Goal: Task Accomplishment & Management: Complete application form

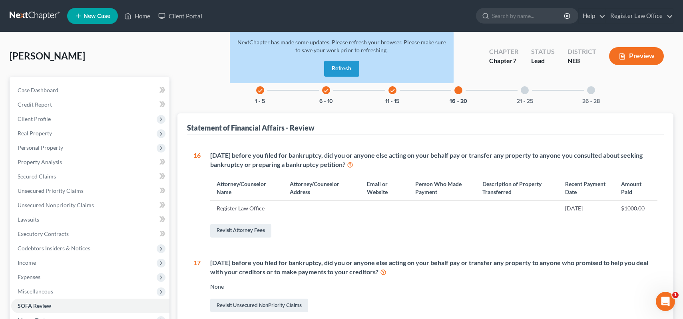
click at [100, 17] on span "New Case" at bounding box center [97, 16] width 27 height 6
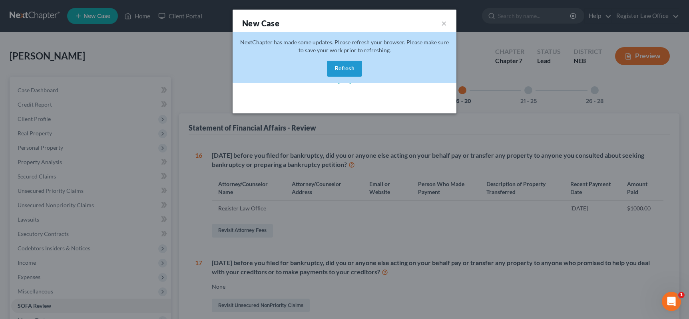
select select "48"
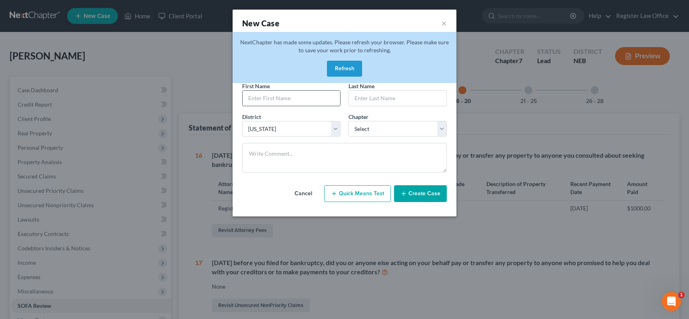
click at [278, 100] on input "text" at bounding box center [292, 98] width 98 height 15
type input "[PERSON_NAME]"
click at [361, 128] on select "Select 7 11 12 13" at bounding box center [398, 129] width 98 height 16
select select "0"
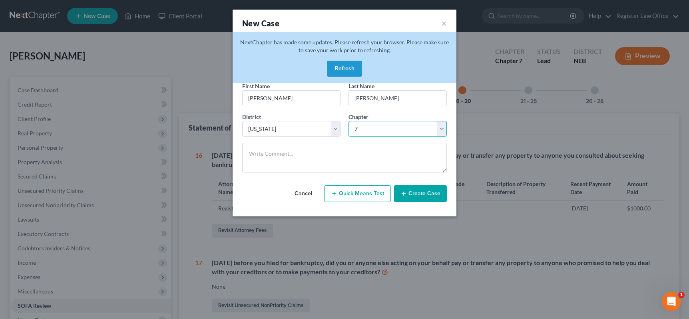
click at [349, 121] on select "Select 7 11 12 13" at bounding box center [398, 129] width 98 height 16
click at [414, 195] on button "Create Case" at bounding box center [420, 194] width 53 height 17
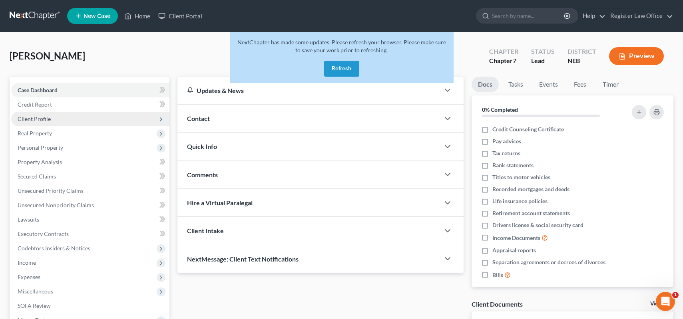
click at [78, 123] on span "Client Profile" at bounding box center [90, 119] width 158 height 14
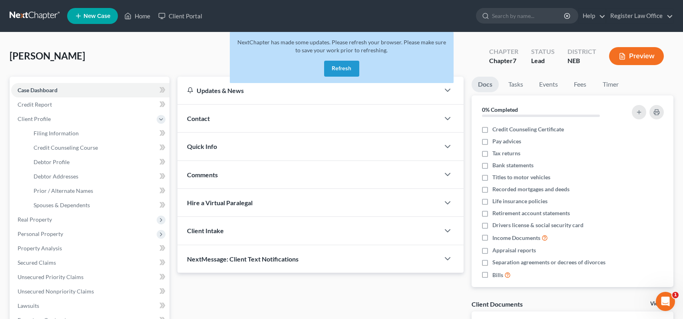
click at [343, 69] on button "Refresh" at bounding box center [341, 69] width 35 height 16
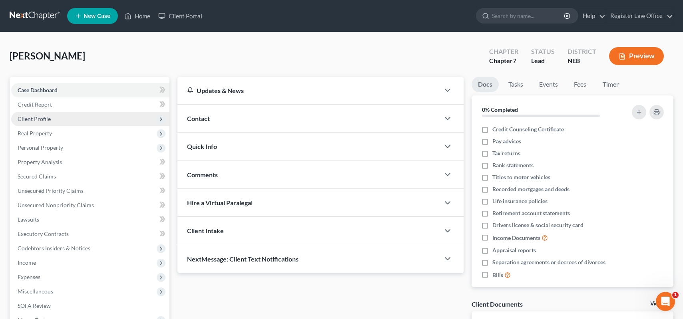
click at [58, 119] on span "Client Profile" at bounding box center [90, 119] width 158 height 14
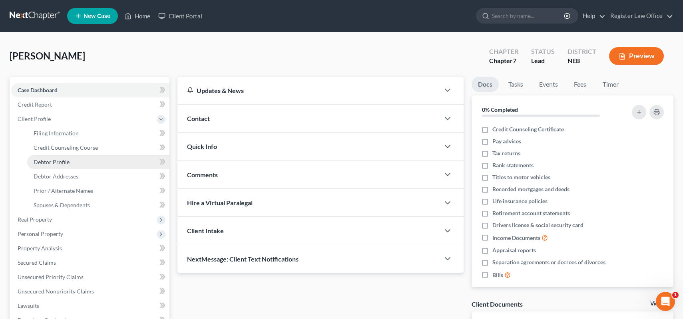
click at [66, 162] on span "Debtor Profile" at bounding box center [52, 162] width 36 height 7
select select "0"
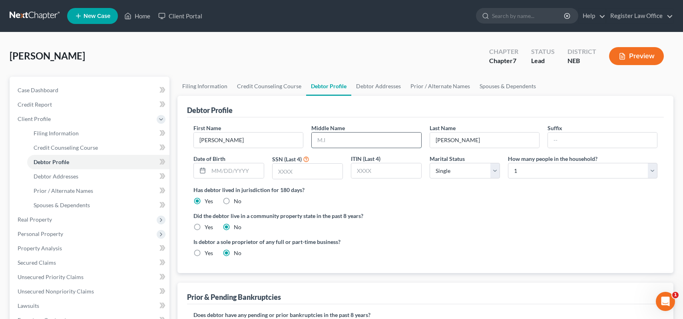
click at [335, 140] on input "text" at bounding box center [366, 140] width 109 height 15
type input "[PERSON_NAME]"
click at [259, 168] on input "text" at bounding box center [236, 171] width 55 height 15
type input "09051938"
click at [305, 171] on input "text" at bounding box center [308, 171] width 70 height 15
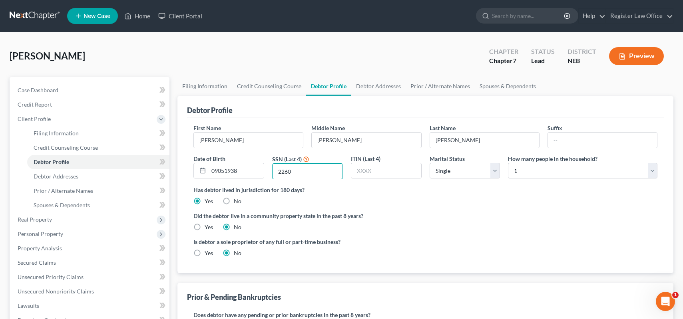
type input "2260"
click at [410, 197] on div "Has debtor lived in jurisdiction for 180 days? Yes No Debtor must reside in jur…" at bounding box center [426, 196] width 464 height 20
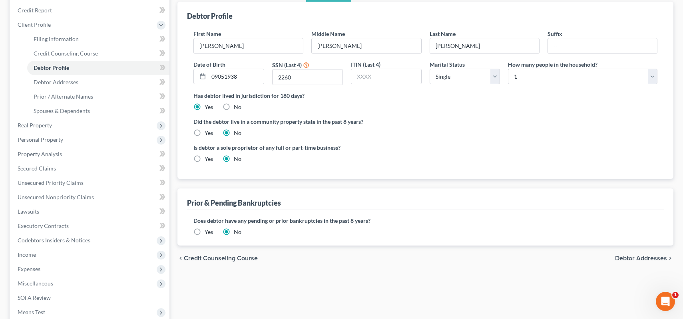
scroll to position [80, 0]
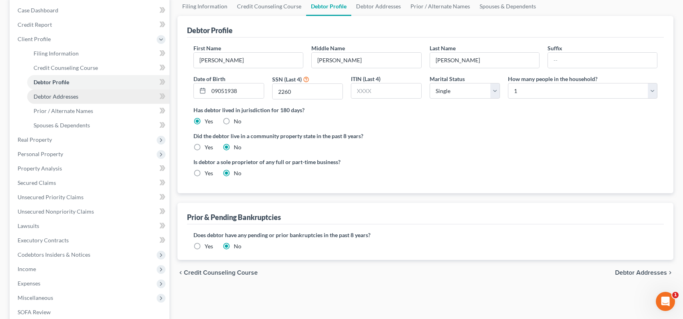
click at [79, 97] on link "Debtor Addresses" at bounding box center [98, 97] width 142 height 14
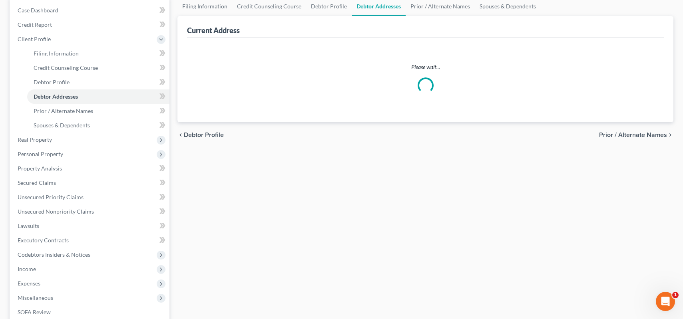
scroll to position [1, 0]
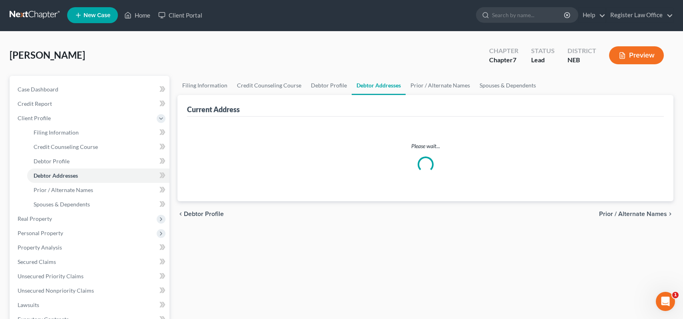
select select "0"
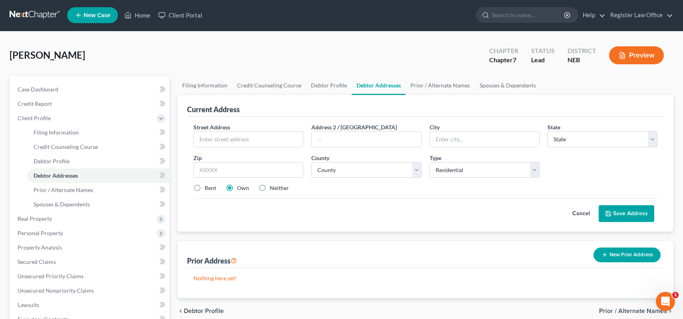
scroll to position [0, 0]
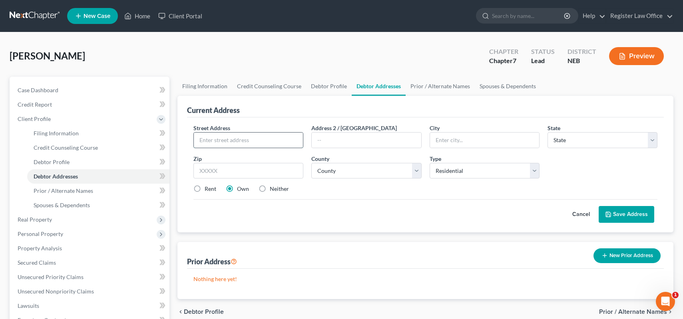
click at [250, 139] on input "text" at bounding box center [248, 140] width 109 height 15
type input "[STREET_ADDRESS]"
type input "Fremont"
select select "30"
type input "68025"
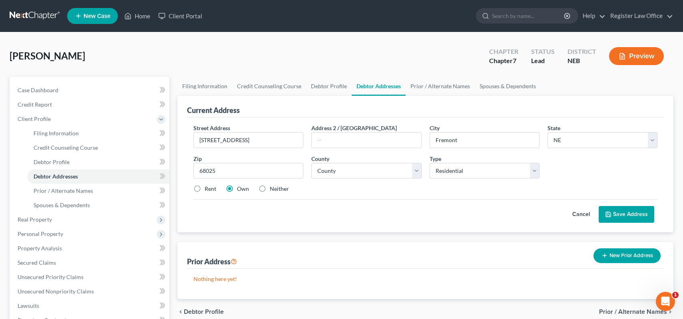
click at [352, 186] on div "Rent Own Neither" at bounding box center [426, 189] width 472 height 8
click at [340, 172] on select "County [GEOGRAPHIC_DATA] [GEOGRAPHIC_DATA] [GEOGRAPHIC_DATA] [GEOGRAPHIC_DATA] …" at bounding box center [366, 171] width 110 height 16
select select "77"
click at [340, 172] on select "County [GEOGRAPHIC_DATA] [GEOGRAPHIC_DATA] [GEOGRAPHIC_DATA] [GEOGRAPHIC_DATA] …" at bounding box center [366, 171] width 110 height 16
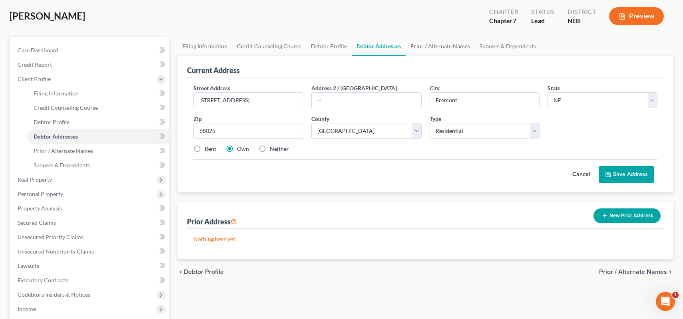
click at [278, 280] on div "chevron_left Debtor Profile Prior / Alternate Names chevron_right" at bounding box center [426, 273] width 496 height 26
click at [73, 64] on link "Credit Report" at bounding box center [90, 65] width 158 height 14
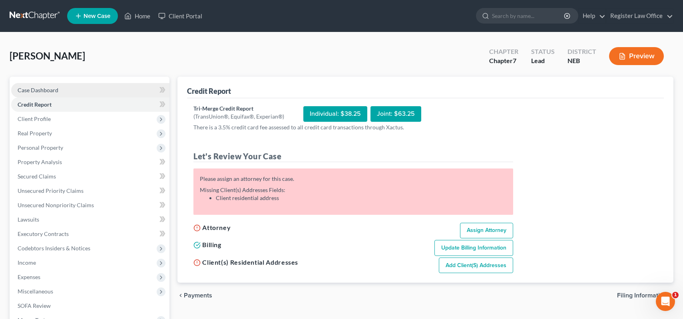
click at [62, 89] on link "Case Dashboard" at bounding box center [90, 90] width 158 height 14
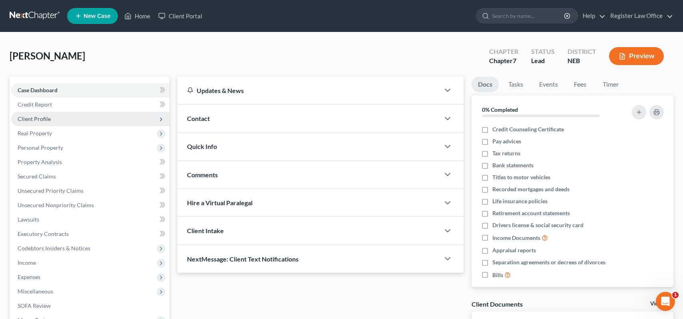
click at [64, 121] on span "Client Profile" at bounding box center [90, 119] width 158 height 14
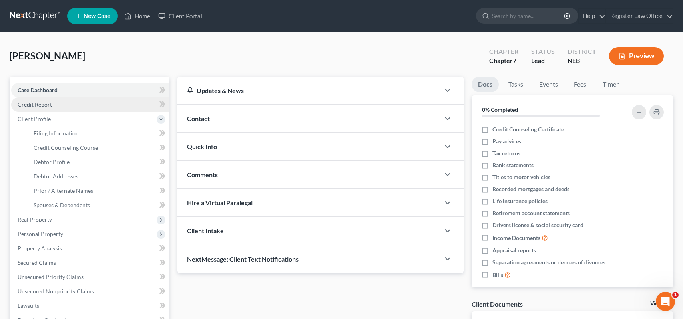
click at [64, 108] on link "Credit Report" at bounding box center [90, 105] width 158 height 14
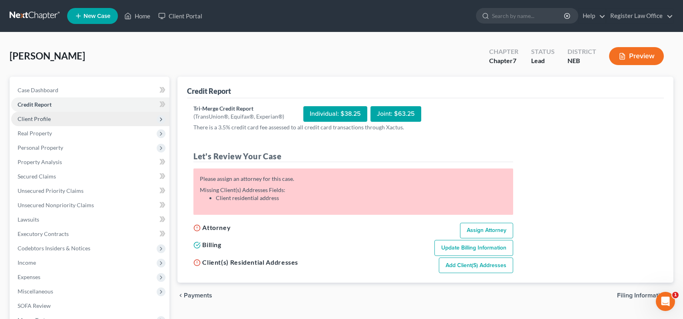
click at [62, 122] on span "Client Profile" at bounding box center [90, 119] width 158 height 14
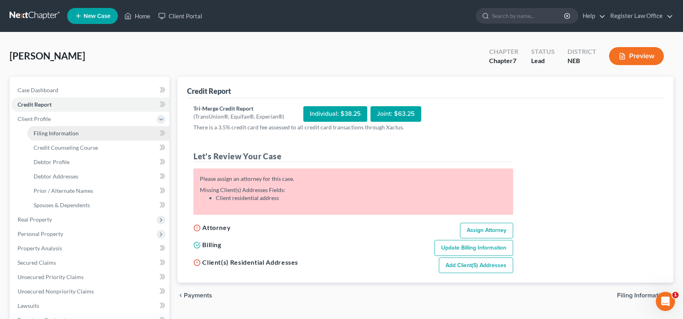
click at [80, 136] on link "Filing Information" at bounding box center [98, 133] width 142 height 14
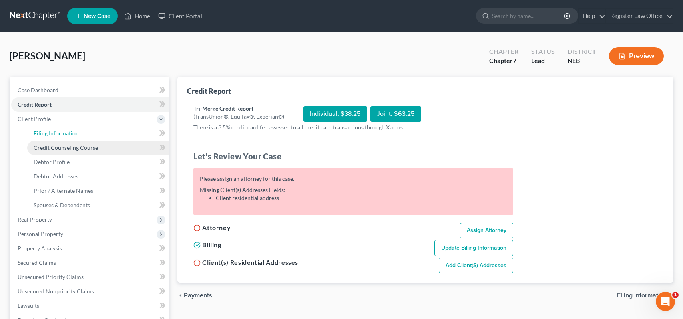
select select "1"
select select "0"
select select "48"
select select "30"
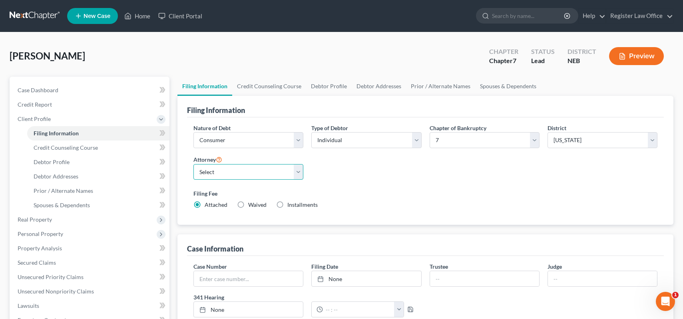
click at [287, 178] on select "Select [PERSON_NAME] - NEB" at bounding box center [249, 172] width 110 height 16
select select "0"
click at [194, 164] on select "Select [PERSON_NAME] - NEB" at bounding box center [249, 172] width 110 height 16
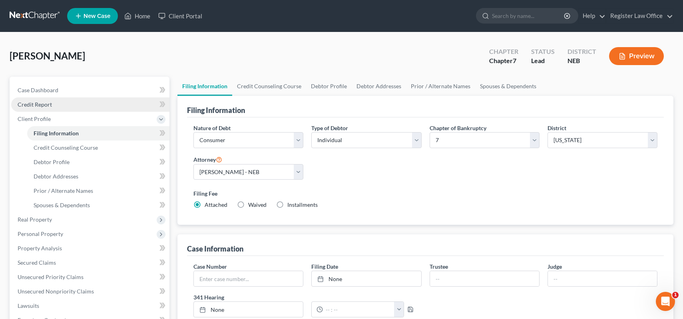
click at [47, 106] on span "Credit Report" at bounding box center [35, 104] width 34 height 7
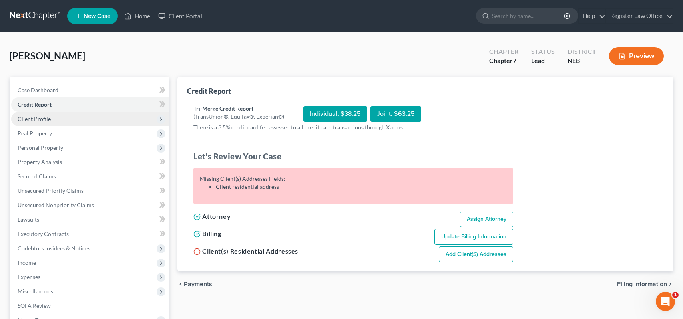
click at [52, 121] on span "Client Profile" at bounding box center [90, 119] width 158 height 14
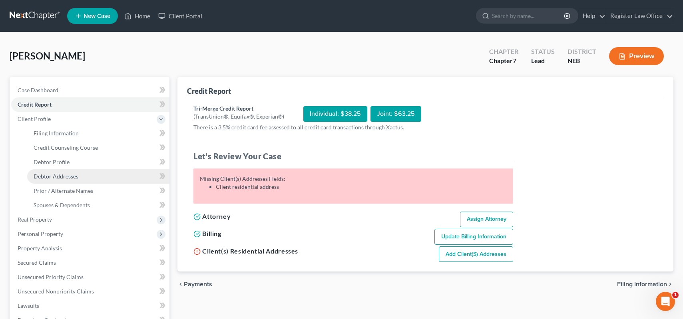
click at [66, 174] on span "Debtor Addresses" at bounding box center [56, 176] width 45 height 7
select select "0"
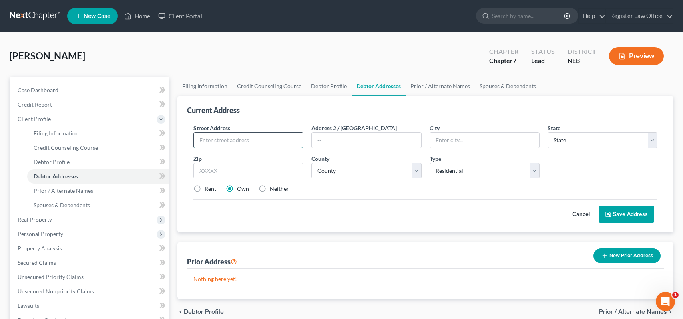
click at [217, 140] on input "text" at bounding box center [248, 140] width 109 height 15
type input "[STREET_ADDRESS]"
type input "Fremont"
select select "30"
type input "68025"
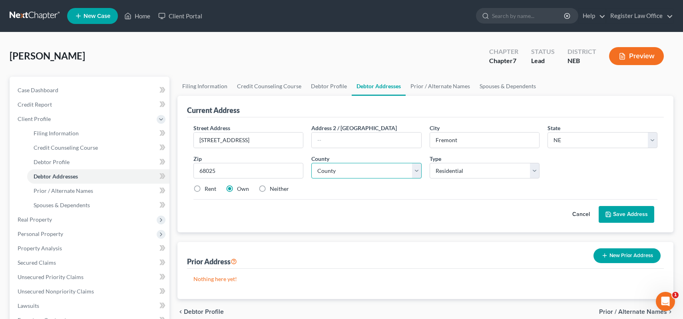
click at [341, 174] on select "County [GEOGRAPHIC_DATA] [GEOGRAPHIC_DATA] [GEOGRAPHIC_DATA] [GEOGRAPHIC_DATA] …" at bounding box center [366, 171] width 110 height 16
select select "77"
click at [311, 163] on select "County [GEOGRAPHIC_DATA] [GEOGRAPHIC_DATA] [GEOGRAPHIC_DATA] [GEOGRAPHIC_DATA] …" at bounding box center [366, 171] width 110 height 16
click at [615, 212] on button "Save Address" at bounding box center [627, 214] width 56 height 17
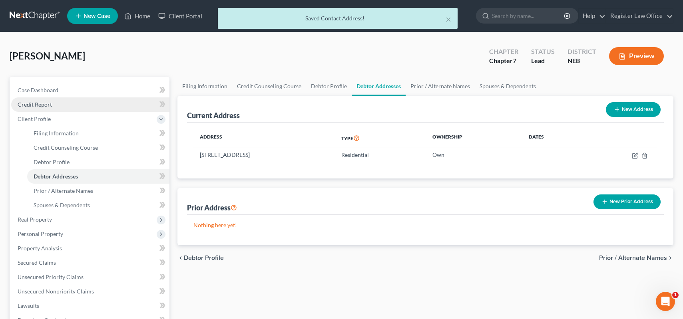
click at [64, 108] on link "Credit Report" at bounding box center [90, 105] width 158 height 14
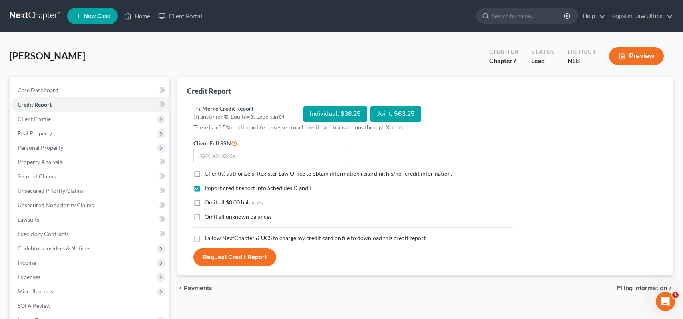
click at [205, 238] on label "I allow NextChapter & UCS to charge my credit card on file to download this cre…" at bounding box center [315, 238] width 221 height 8
click at [208, 238] on input "I allow NextChapter & UCS to charge my credit card on file to download this cre…" at bounding box center [210, 236] width 5 height 5
checkbox input "true"
click at [217, 160] on input "text" at bounding box center [272, 156] width 156 height 16
type input "505-50-2260"
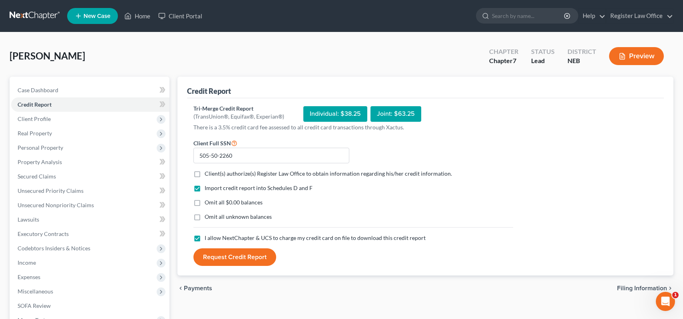
click at [239, 263] on button "Request Credit Report" at bounding box center [235, 258] width 83 height 18
click at [205, 174] on label "Client(s) authorize(s) Register Law Office to obtain information regarding his/…" at bounding box center [330, 174] width 251 height 8
click at [208, 174] on input "Client(s) authorize(s) Register Law Office to obtain information regarding his/…" at bounding box center [210, 172] width 5 height 5
checkbox input "true"
click at [220, 252] on button "Request Credit Report" at bounding box center [235, 258] width 83 height 18
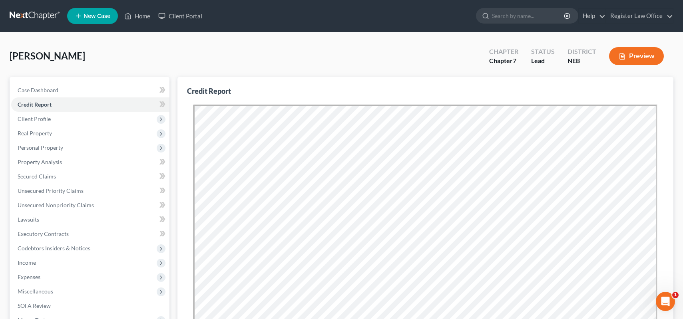
click at [100, 14] on span "New Case" at bounding box center [97, 16] width 27 height 6
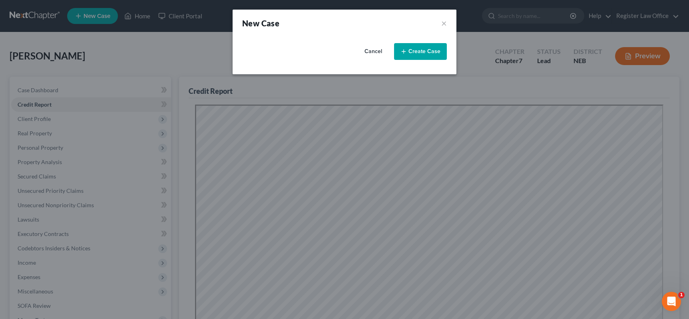
select select "48"
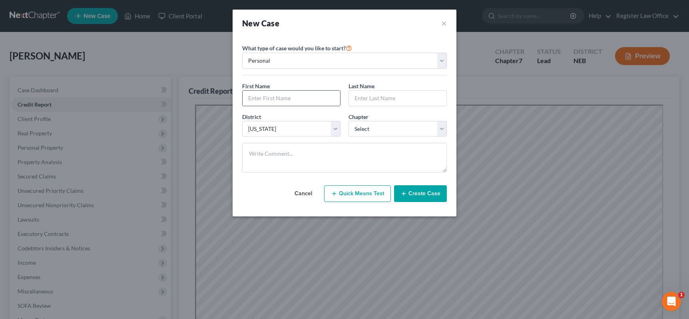
click at [264, 94] on input "text" at bounding box center [292, 98] width 98 height 15
type input "[PERSON_NAME]"
click at [377, 126] on select "Select 7 11 12 13" at bounding box center [398, 129] width 98 height 16
select select "0"
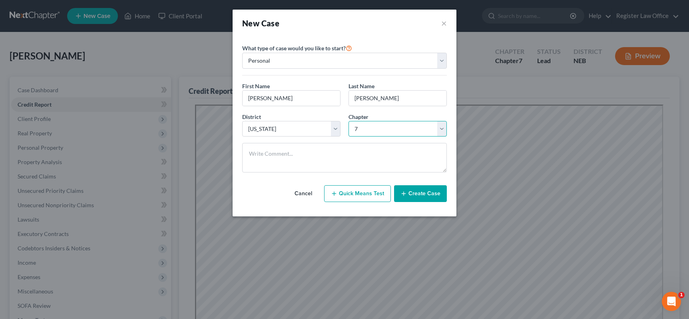
click at [349, 121] on select "Select 7 11 12 13" at bounding box center [398, 129] width 98 height 16
click at [415, 194] on button "Create Case" at bounding box center [420, 194] width 53 height 17
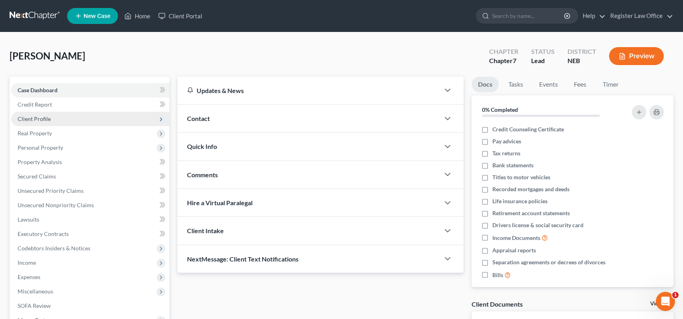
click at [48, 120] on span "Client Profile" at bounding box center [34, 119] width 33 height 7
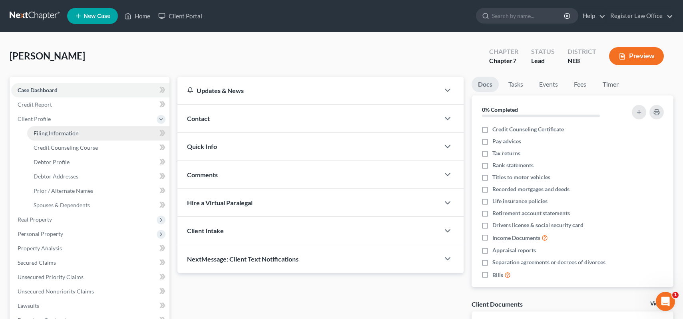
click at [84, 136] on link "Filing Information" at bounding box center [98, 133] width 142 height 14
select select "1"
select select "0"
select select "48"
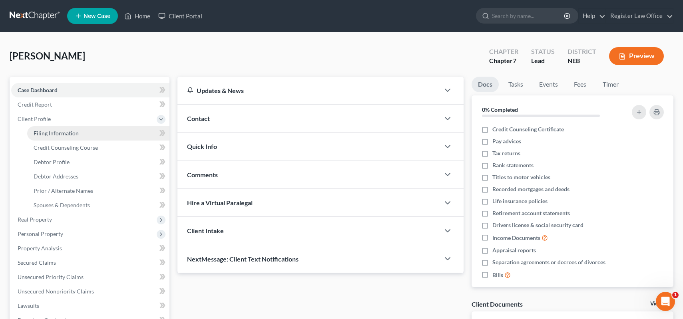
select select "30"
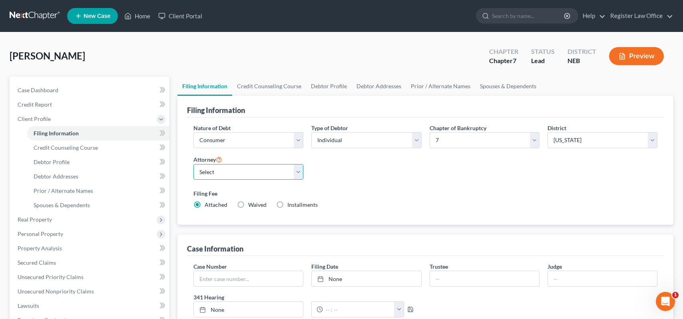
click at [219, 175] on select "Select [PERSON_NAME] - NEB" at bounding box center [249, 172] width 110 height 16
select select "0"
click at [194, 164] on select "Select [PERSON_NAME] - NEB" at bounding box center [249, 172] width 110 height 16
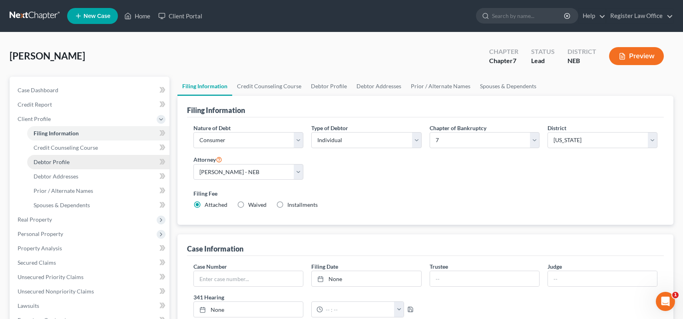
click at [78, 162] on link "Debtor Profile" at bounding box center [98, 162] width 142 height 14
select select "0"
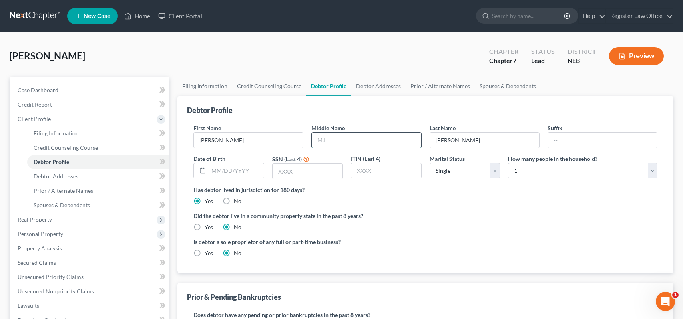
click at [332, 145] on input "text" at bounding box center [366, 140] width 109 height 15
type input "[PERSON_NAME]"
drag, startPoint x: 420, startPoint y: 187, endPoint x: 374, endPoint y: 188, distance: 45.6
click at [415, 188] on label "Has debtor lived in jurisdiction for 180 days?" at bounding box center [426, 190] width 464 height 8
drag, startPoint x: 222, startPoint y: 172, endPoint x: 230, endPoint y: 172, distance: 8.4
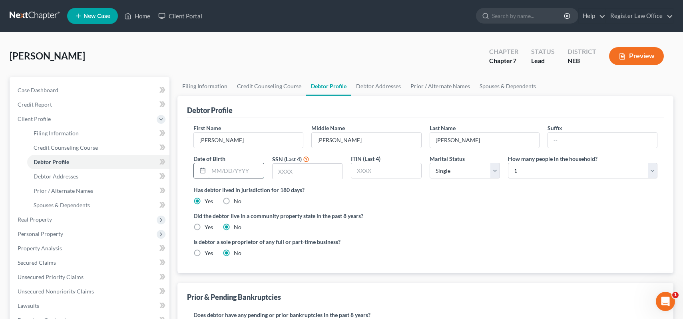
click at [225, 172] on input "text" at bounding box center [236, 171] width 55 height 15
click at [218, 171] on input "12021963" at bounding box center [236, 171] width 55 height 15
click at [227, 169] on input "12/021963" at bounding box center [236, 171] width 55 height 15
type input "[DATE]"
click at [283, 172] on input "text" at bounding box center [308, 171] width 70 height 15
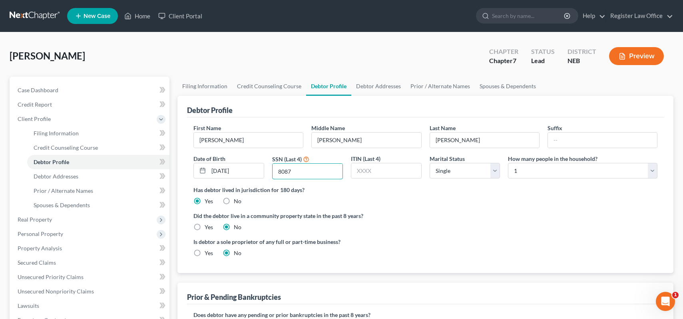
type input "8087"
click at [427, 200] on div "Has debtor lived in jurisdiction for 180 days? Yes No Debtor must reside in jur…" at bounding box center [426, 196] width 464 height 20
click at [53, 106] on link "Credit Report" at bounding box center [90, 105] width 158 height 14
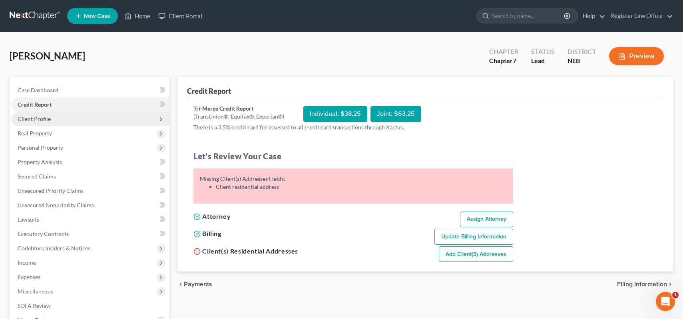
click at [55, 120] on span "Client Profile" at bounding box center [90, 119] width 158 height 14
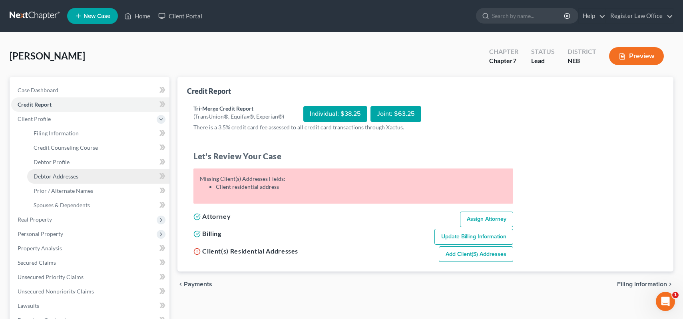
click at [68, 176] on span "Debtor Addresses" at bounding box center [56, 176] width 45 height 7
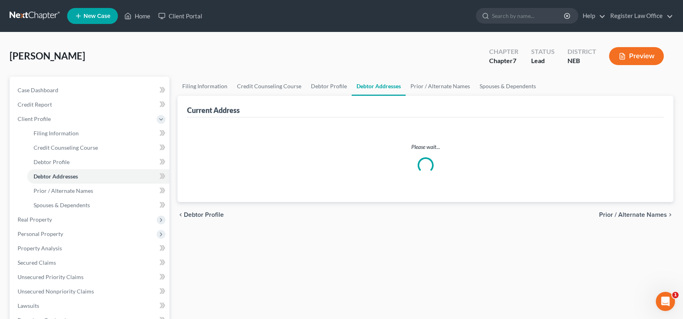
select select "0"
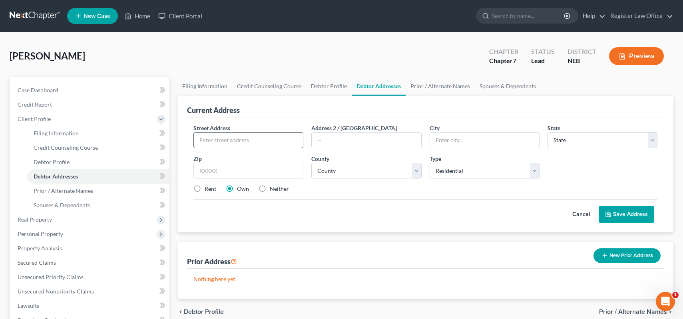
click at [236, 143] on input "text" at bounding box center [248, 140] width 109 height 15
type input "0"
type input "[STREET_ADDRESS]"
type input "Fremont"
select select "30"
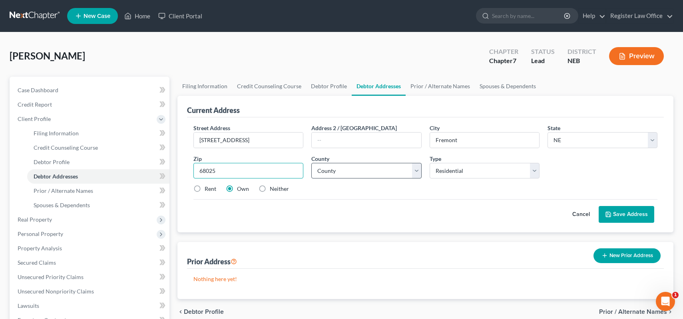
type input "68025"
click at [330, 168] on select "County [GEOGRAPHIC_DATA] [GEOGRAPHIC_DATA] [GEOGRAPHIC_DATA] [GEOGRAPHIC_DATA] …" at bounding box center [366, 171] width 110 height 16
select select "26"
click at [331, 169] on select "County [GEOGRAPHIC_DATA] [GEOGRAPHIC_DATA] [GEOGRAPHIC_DATA] [GEOGRAPHIC_DATA] …" at bounding box center [366, 171] width 110 height 16
click at [59, 106] on link "Credit Report" at bounding box center [90, 105] width 158 height 14
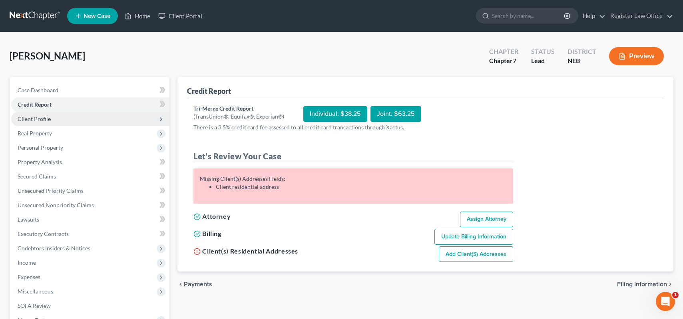
click at [54, 122] on span "Client Profile" at bounding box center [90, 119] width 158 height 14
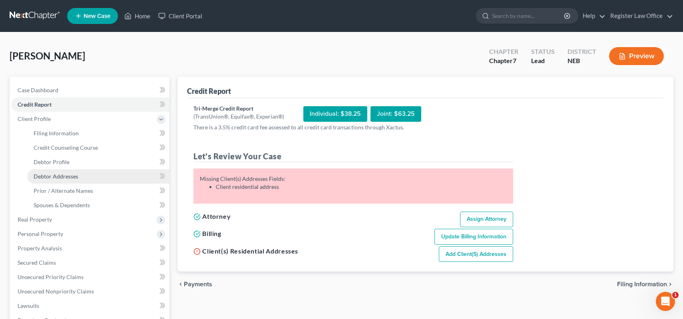
drag, startPoint x: 72, startPoint y: 174, endPoint x: 106, endPoint y: 176, distance: 34.4
click at [72, 174] on span "Debtor Addresses" at bounding box center [56, 176] width 45 height 7
select select "0"
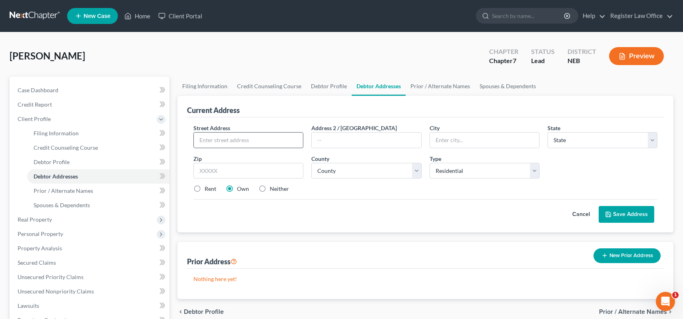
click at [223, 143] on input "text" at bounding box center [248, 140] width 109 height 15
type input "[STREET_ADDRESS][PERSON_NAME]"
type input "Fremont"
select select "30"
type input "68025"
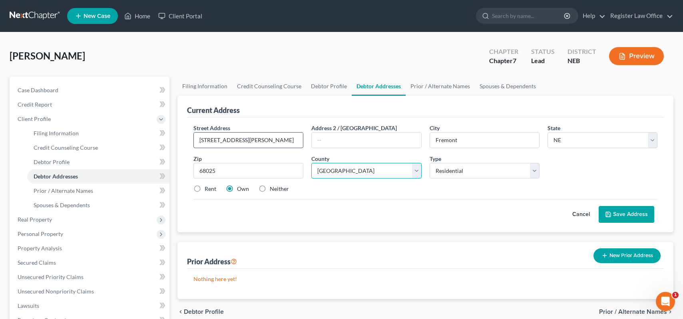
select select "26"
click at [330, 192] on div "Rent Own Neither" at bounding box center [426, 189] width 472 height 8
click at [613, 212] on button "Save Address" at bounding box center [627, 214] width 56 height 17
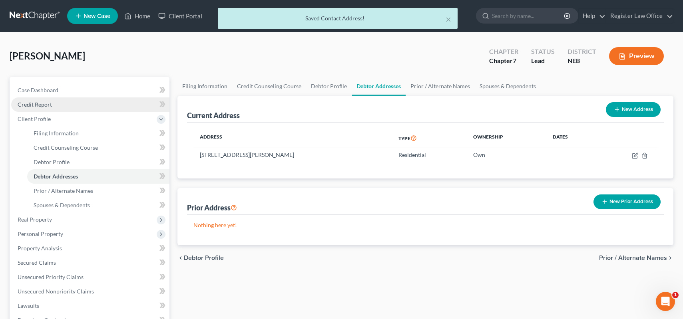
click at [58, 106] on link "Credit Report" at bounding box center [90, 105] width 158 height 14
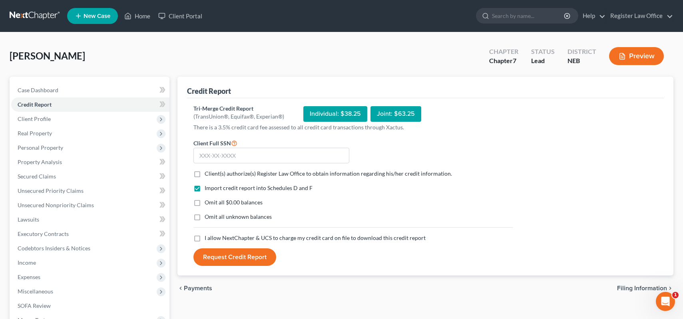
click at [205, 173] on label "Client(s) authorize(s) Register Law Office to obtain information regarding his/…" at bounding box center [329, 174] width 248 height 8
click at [208, 173] on input "Client(s) authorize(s) Register Law Office to obtain information regarding his/…" at bounding box center [210, 172] width 5 height 5
checkbox input "true"
click at [205, 241] on label "I allow NextChapter & UCS to charge my credit card on file to download this cre…" at bounding box center [315, 238] width 221 height 8
click at [208, 240] on input "I allow NextChapter & UCS to charge my credit card on file to download this cre…" at bounding box center [210, 236] width 5 height 5
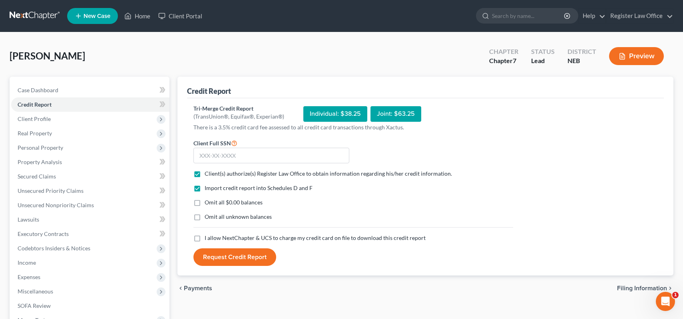
checkbox input "true"
click at [222, 158] on input "text" at bounding box center [272, 156] width 156 height 16
type input "508-94-8087"
click at [238, 257] on button "Request Credit Report" at bounding box center [235, 258] width 83 height 18
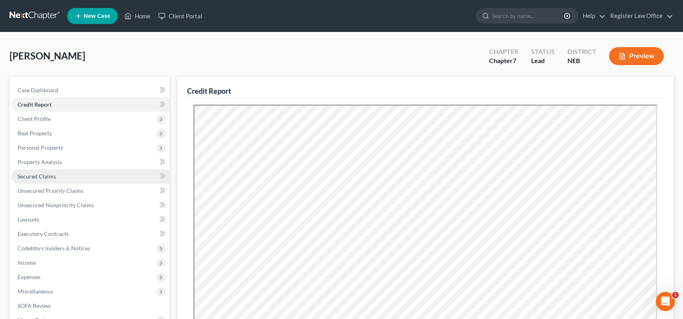
click at [43, 176] on span "Secured Claims" at bounding box center [37, 176] width 38 height 7
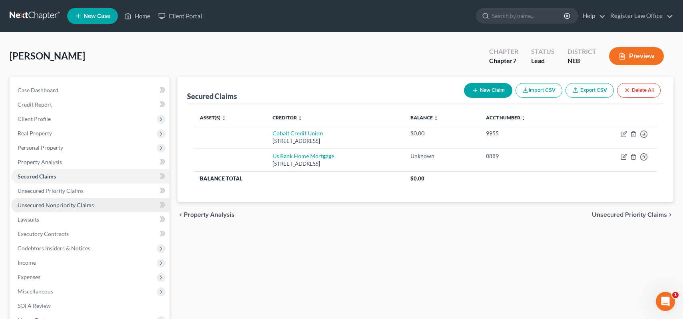
click at [58, 204] on span "Unsecured Nonpriority Claims" at bounding box center [56, 205] width 76 height 7
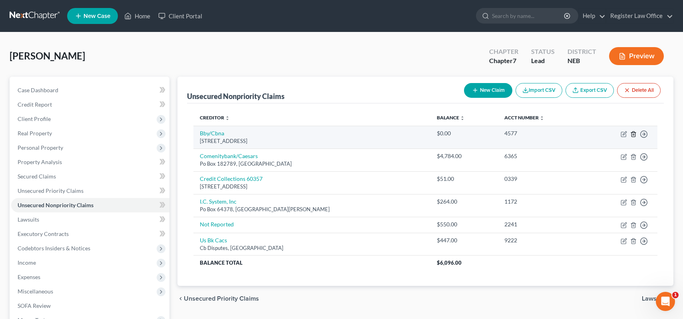
click at [632, 133] on icon "button" at bounding box center [634, 134] width 4 height 5
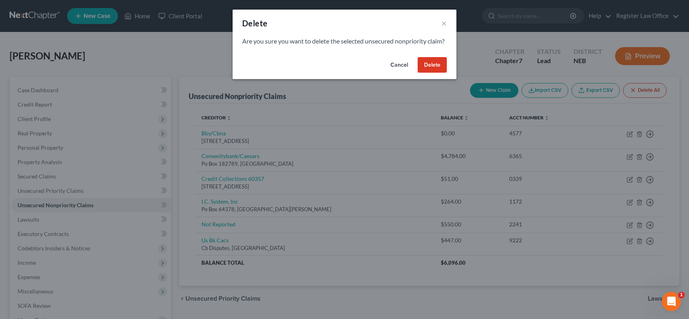
click at [433, 73] on button "Delete" at bounding box center [432, 65] width 29 height 16
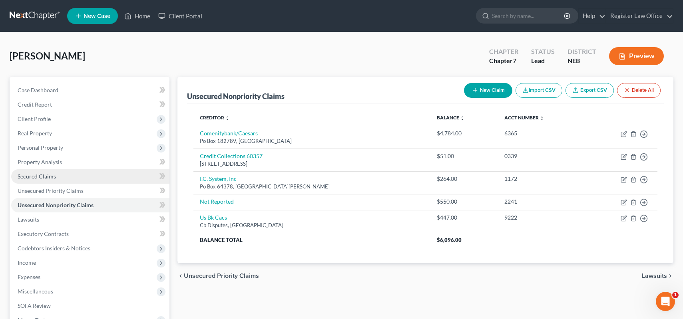
click at [51, 174] on span "Secured Claims" at bounding box center [37, 176] width 38 height 7
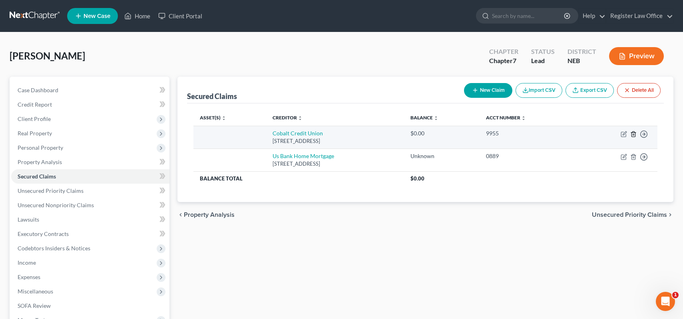
click at [633, 134] on icon "button" at bounding box center [634, 134] width 6 height 6
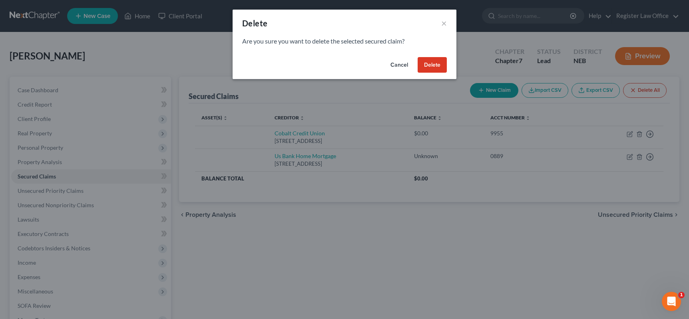
click at [423, 64] on button "Delete" at bounding box center [432, 65] width 29 height 16
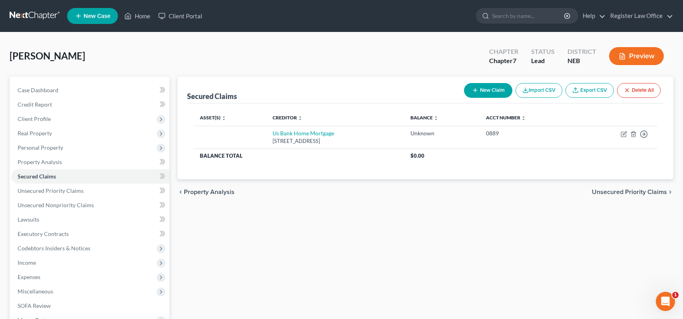
click at [637, 54] on button "Preview" at bounding box center [636, 56] width 55 height 18
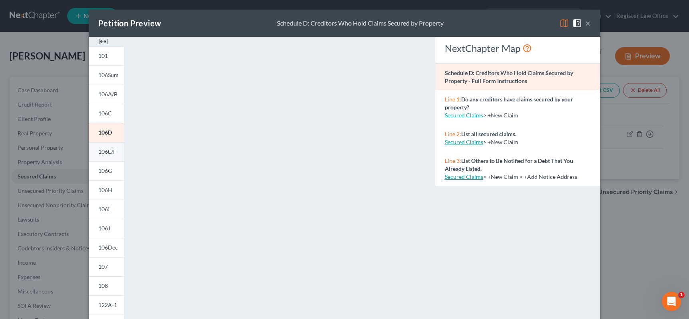
click at [106, 155] on span "106E/F" at bounding box center [107, 151] width 18 height 7
